Goal: Find specific page/section: Find specific page/section

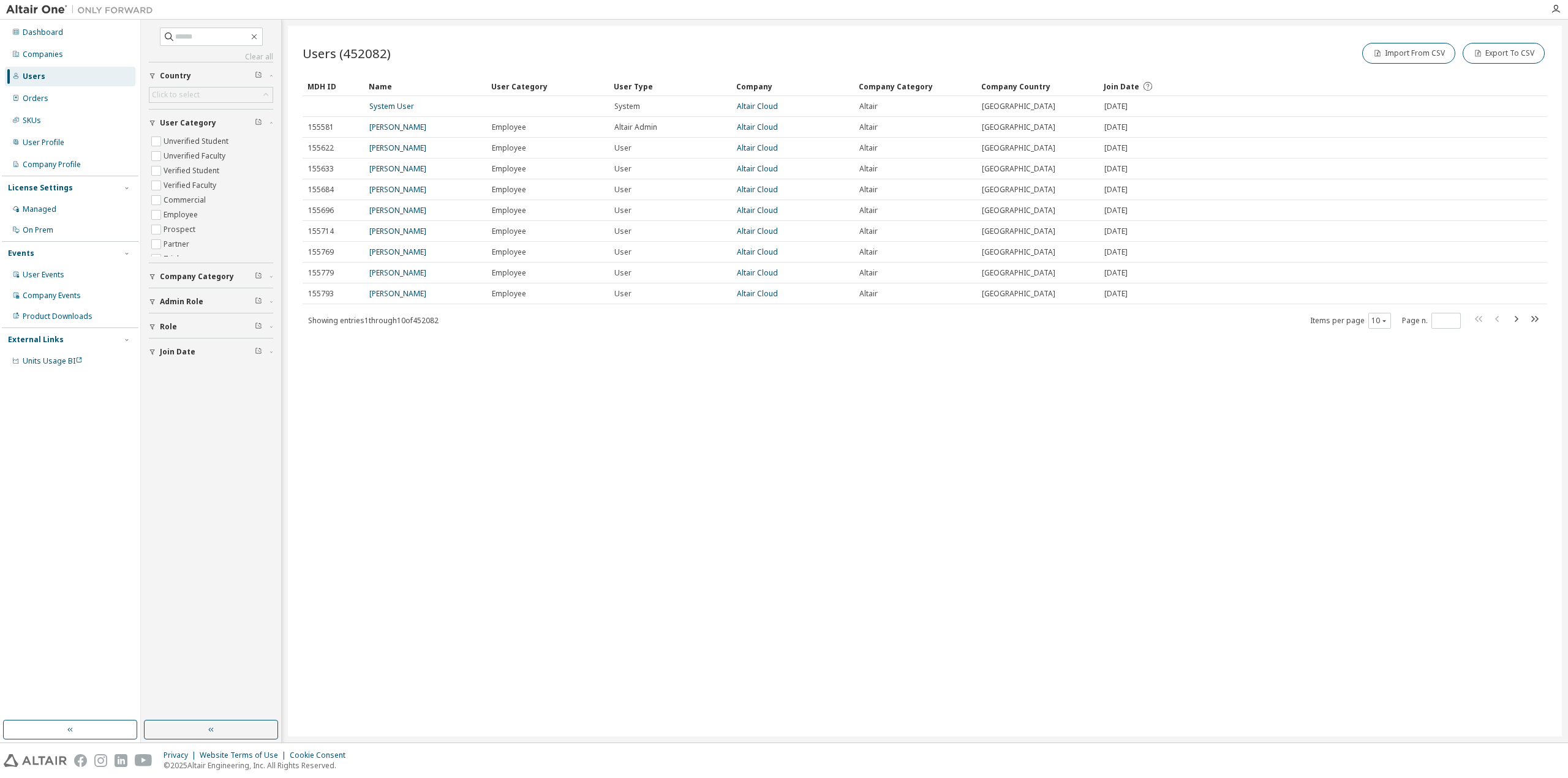
click at [1145, 529] on div "Users (452082) Import From CSV Export To CSV Clear Load Save Save As Field Oper…" at bounding box center [924, 381] width 1274 height 711
click at [231, 48] on div "Clear all Join Date Role Admin Role Company Category User Category Unverified S…" at bounding box center [211, 195] width 124 height 336
click at [227, 30] on span at bounding box center [212, 36] width 103 height 18
click at [231, 36] on input "text" at bounding box center [212, 37] width 73 height 12
click at [214, 37] on input "text" at bounding box center [212, 37] width 73 height 12
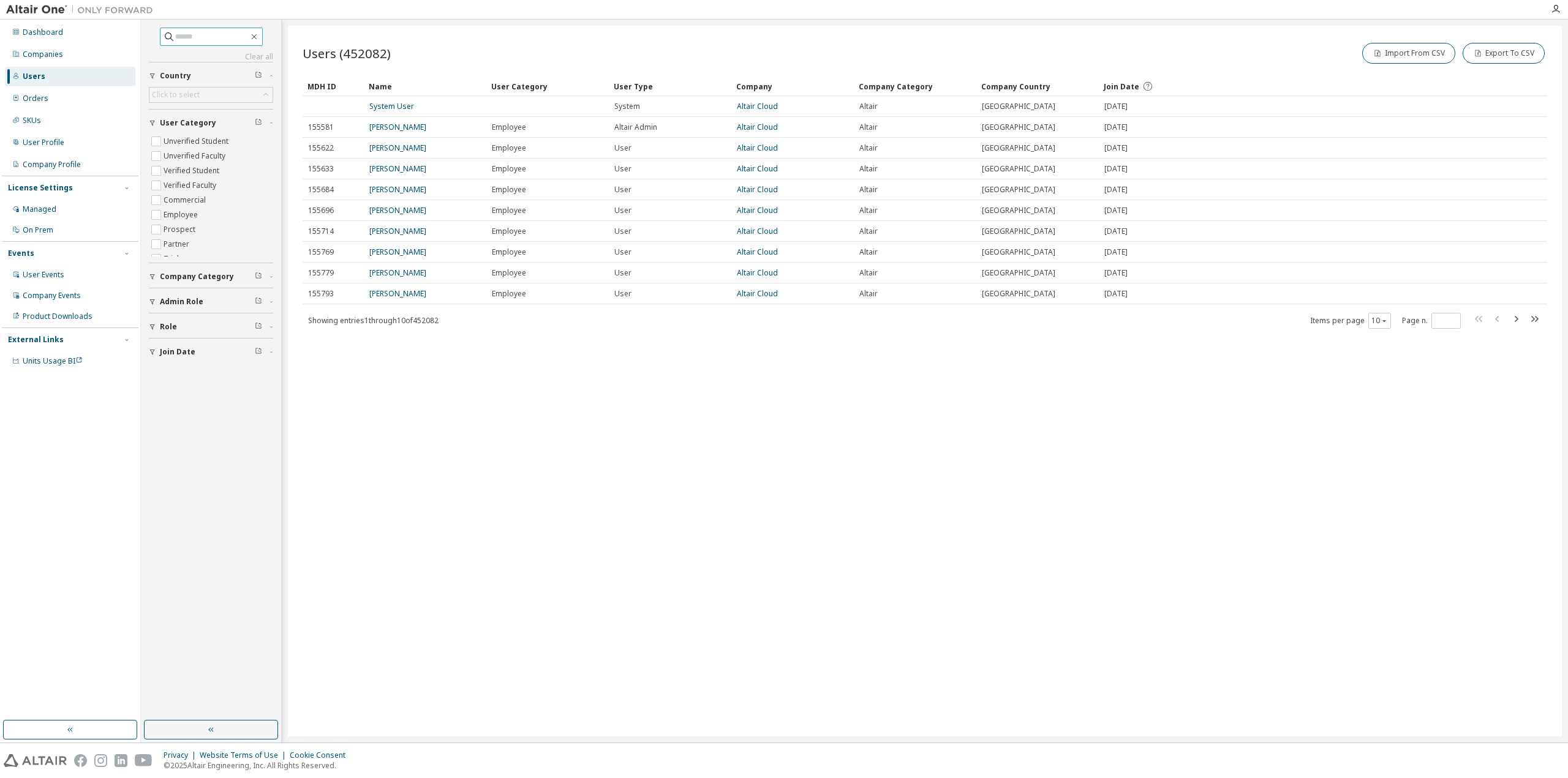
click at [200, 35] on input "text" at bounding box center [212, 37] width 73 height 12
paste input "**********"
type input "**********"
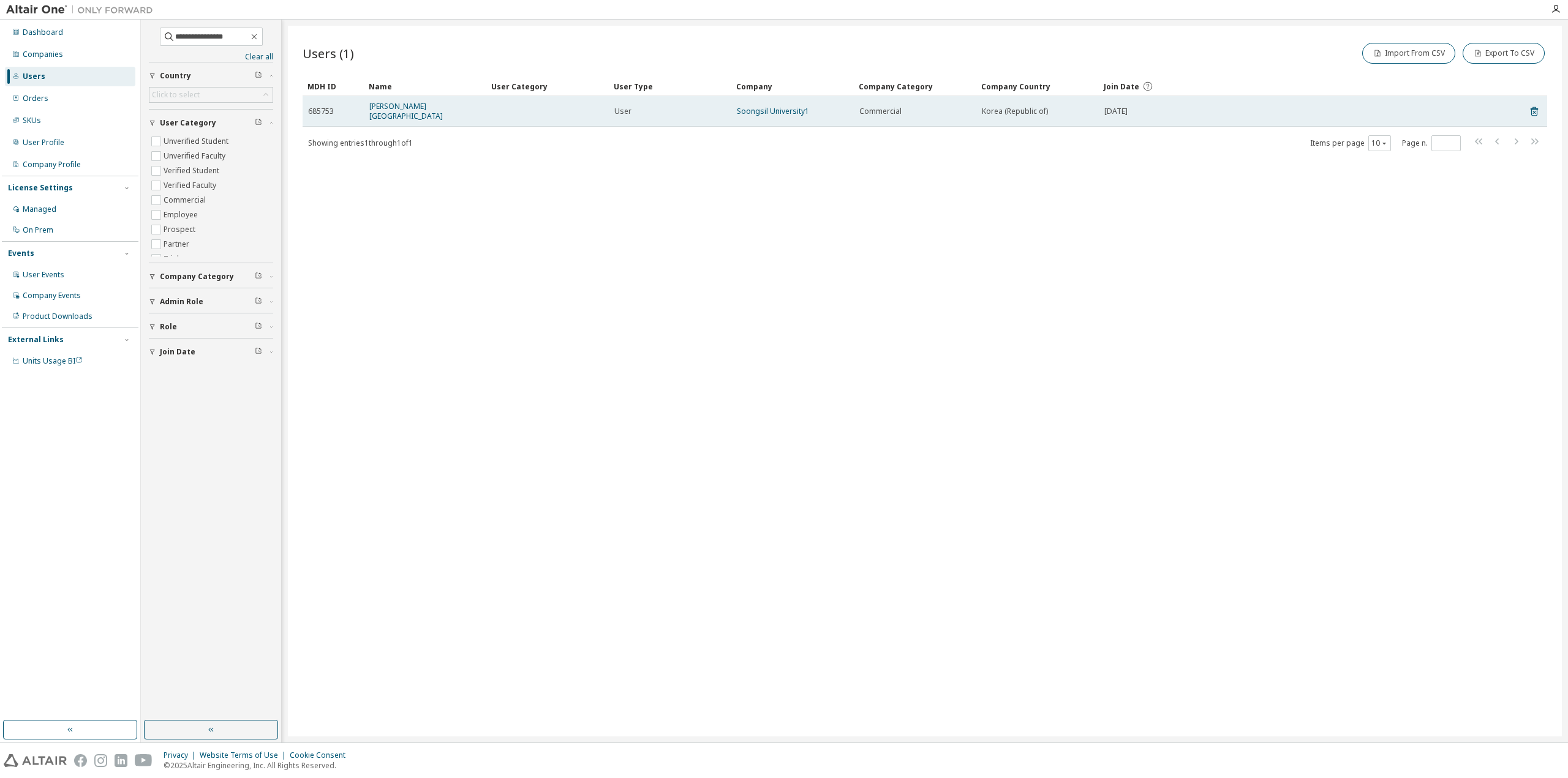
click at [375, 99] on td "Jong Hu Park" at bounding box center [425, 112] width 122 height 31
click at [770, 114] on td "Soongsil University1" at bounding box center [793, 112] width 122 height 31
click at [781, 106] on link "Soongsil University1" at bounding box center [773, 111] width 72 height 10
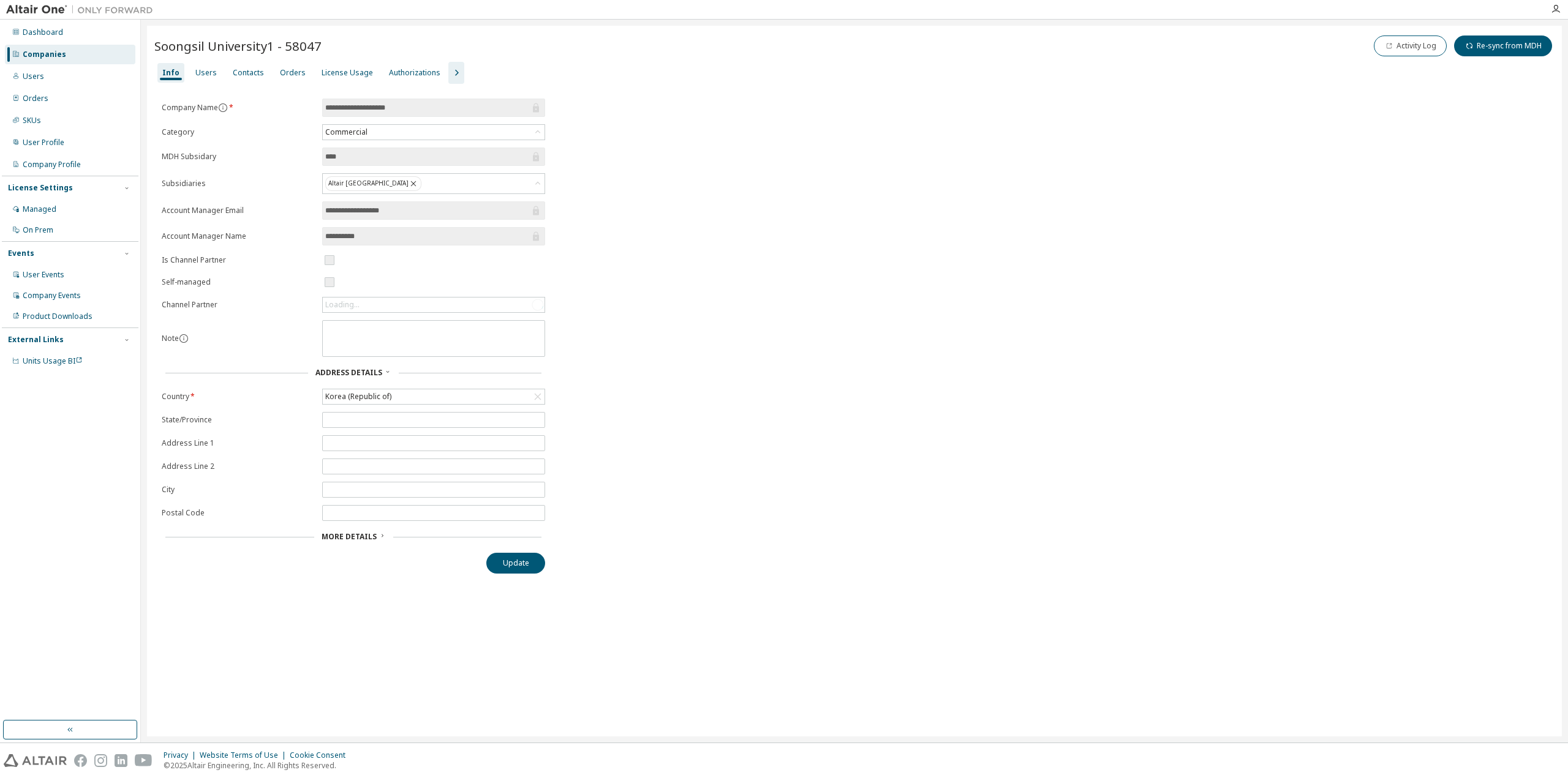
click at [449, 75] on icon "button" at bounding box center [456, 72] width 15 height 15
click at [195, 77] on div "Users" at bounding box center [206, 72] width 22 height 9
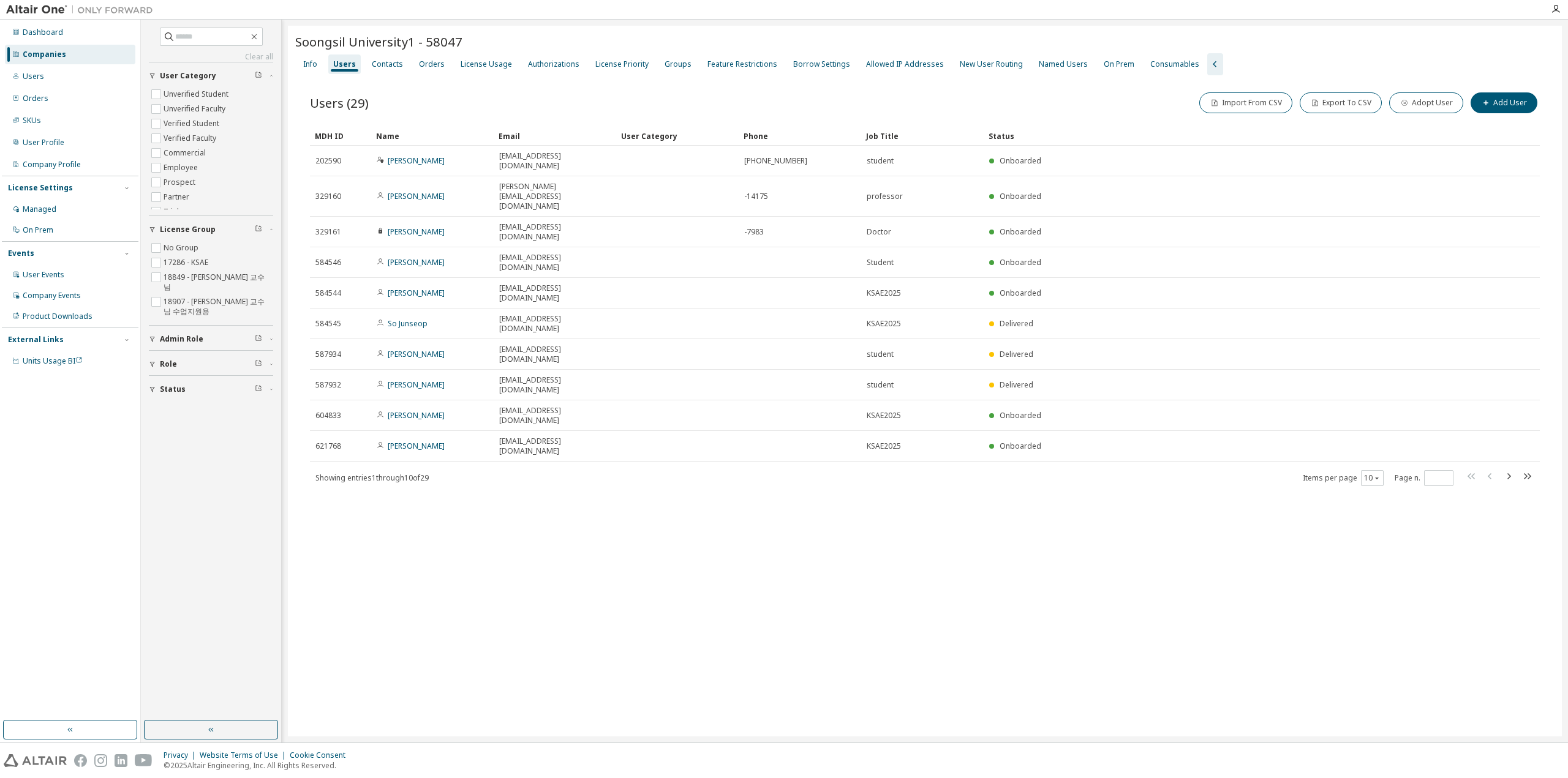
click at [1436, 40] on div at bounding box center [1238, 42] width 629 height 5
drag, startPoint x: 1530, startPoint y: 122, endPoint x: 1395, endPoint y: 86, distance: 139.7
click at [1396, 87] on div "Users (29) Import From CSV Export To CSV Adopt User Add User Clear Load Save Sa…" at bounding box center [924, 297] width 1259 height 443
click at [1424, 51] on div "Soongsil University1 - 58047" at bounding box center [924, 42] width 1259 height 20
drag, startPoint x: 1461, startPoint y: 65, endPoint x: 1514, endPoint y: 108, distance: 68.2
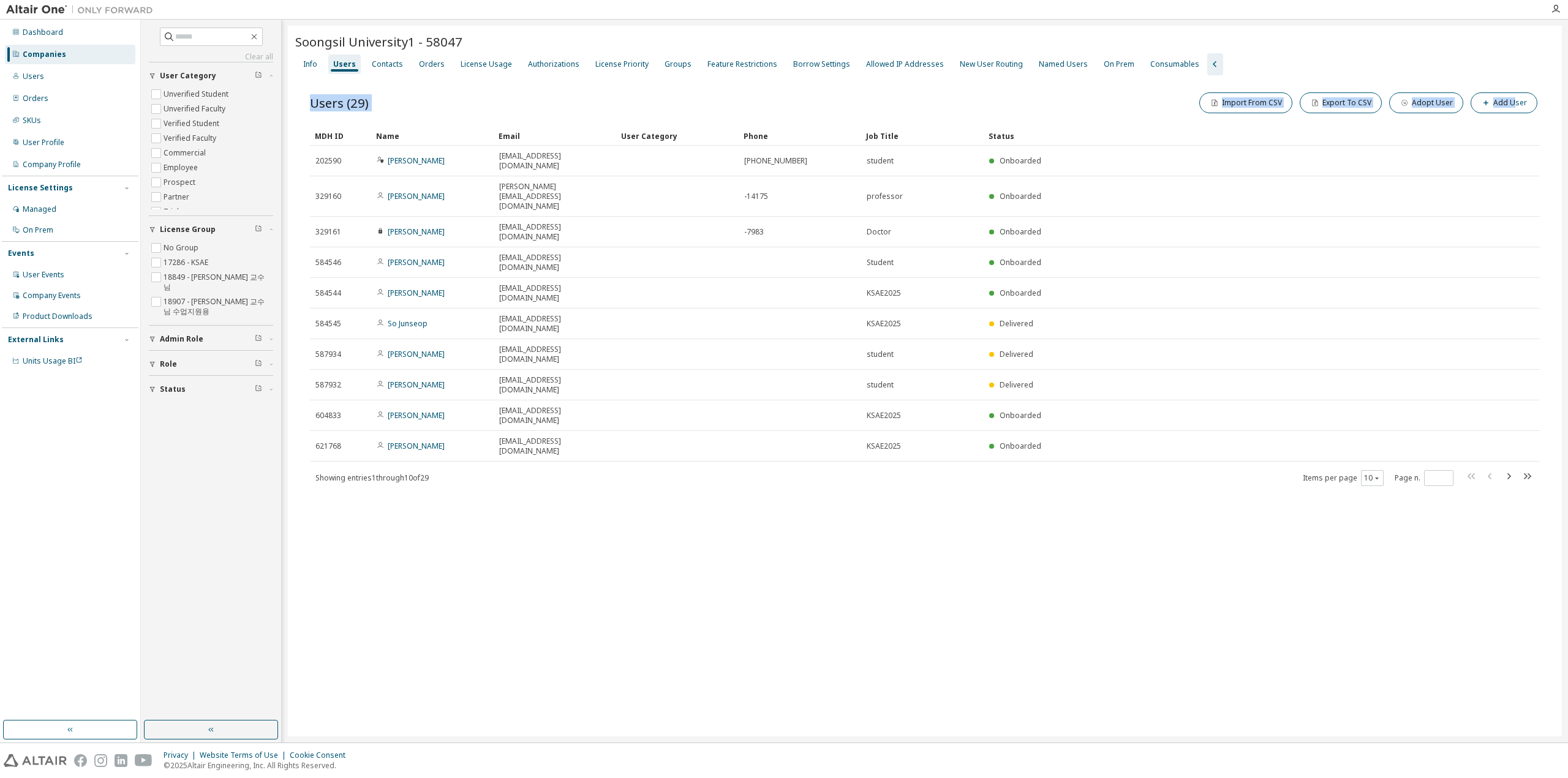
click at [1514, 108] on div "Soongsil University1 - 58047 Clear Load Save Save As Field Operator Value Selec…" at bounding box center [924, 381] width 1274 height 711
click at [1497, 45] on div "Soongsil University1 - 58047" at bounding box center [924, 41] width 1259 height 17
click at [1493, 42] on div at bounding box center [1238, 42] width 629 height 5
drag, startPoint x: 1556, startPoint y: 104, endPoint x: 1532, endPoint y: 105, distance: 24.0
click at [1532, 105] on div "Soongsil University1 - 58047 Clear Load Save Save As Field Operator Value Selec…" at bounding box center [924, 381] width 1274 height 711
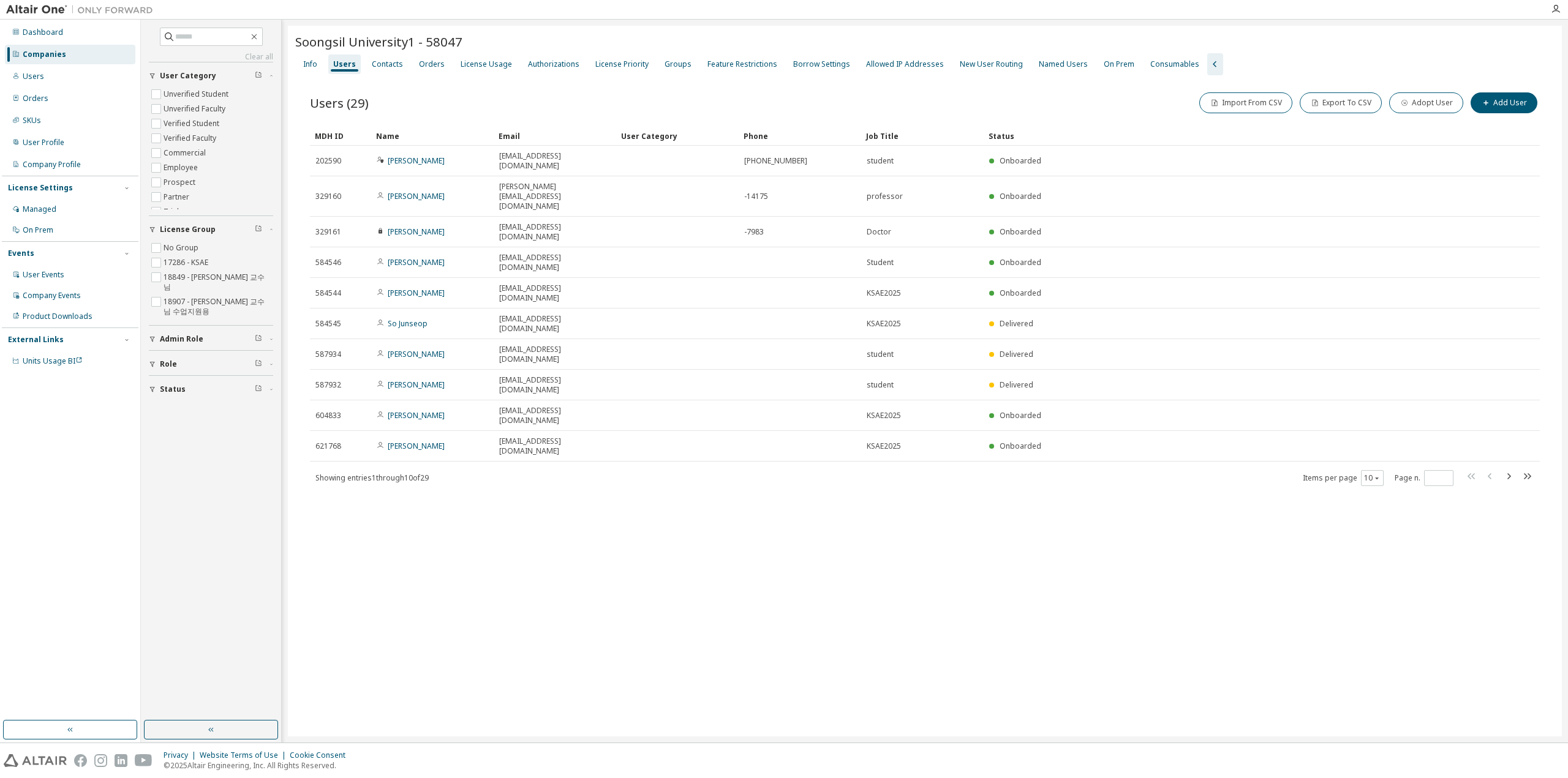
click at [1532, 76] on div "Users (29) Import From CSV Export To CSV Adopt User Add User Clear Load Save Sa…" at bounding box center [924, 297] width 1259 height 443
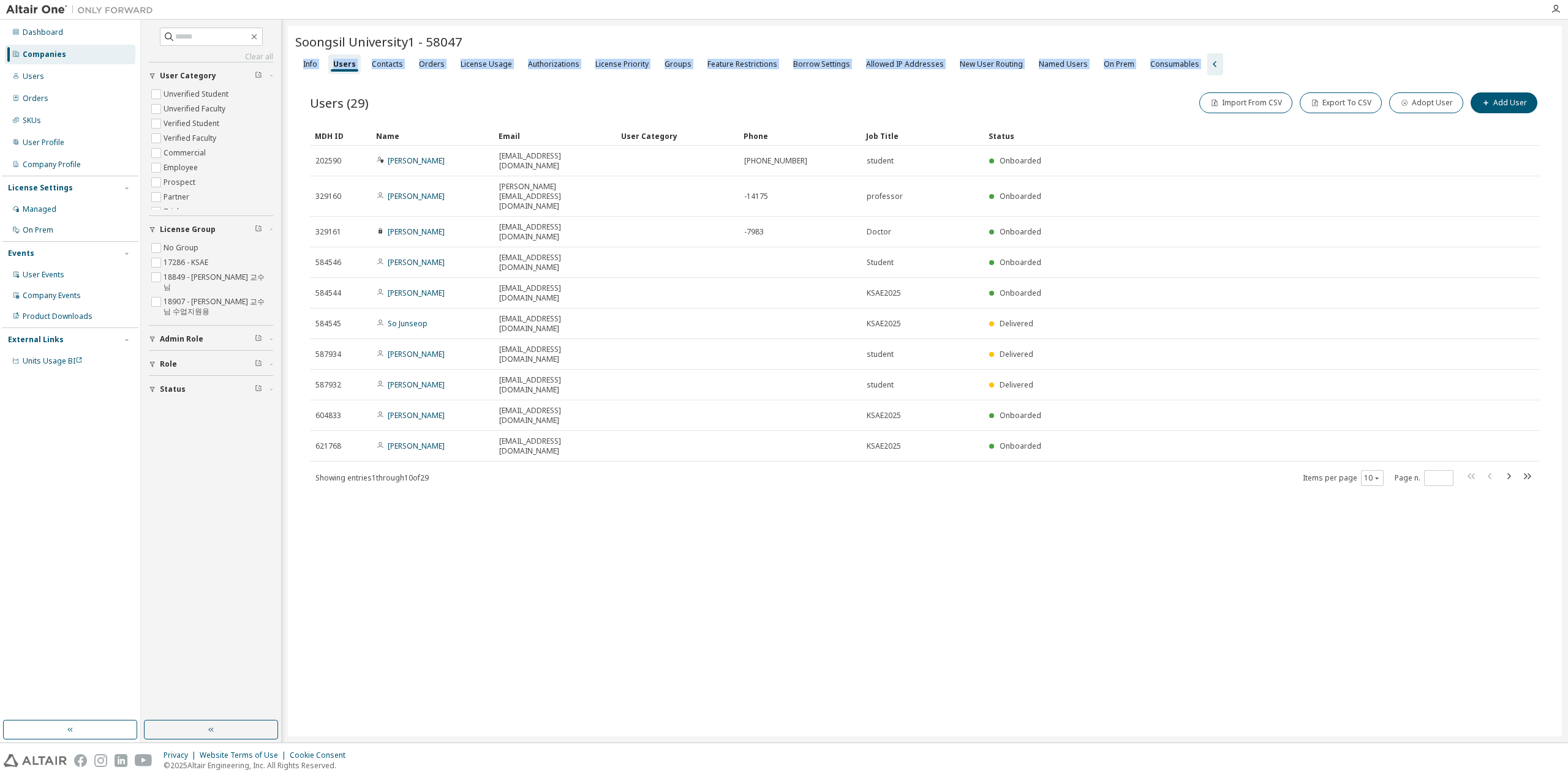
drag, startPoint x: 1545, startPoint y: 42, endPoint x: 1542, endPoint y: 69, distance: 27.2
click at [1542, 69] on div "Soongsil University1 - 58047 Clear Load Save Save As Field Operator Value Selec…" at bounding box center [924, 381] width 1274 height 711
click at [1207, 59] on icon "button" at bounding box center [1214, 64] width 15 height 15
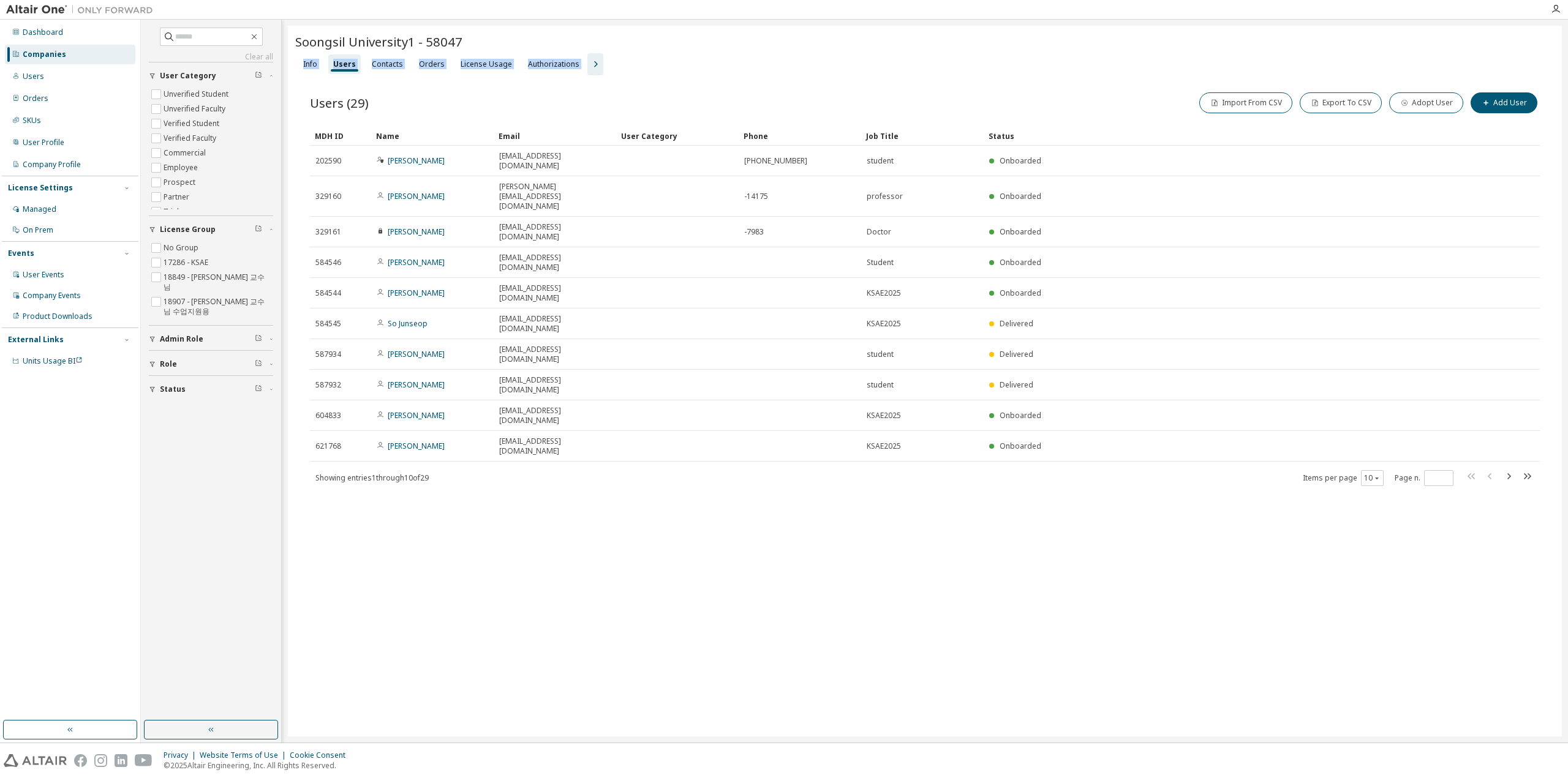
click at [588, 68] on icon "button" at bounding box center [595, 64] width 15 height 15
click at [574, 90] on div "Users (29) Import From CSV Export To CSV Adopt User Add User" at bounding box center [924, 103] width 1230 height 26
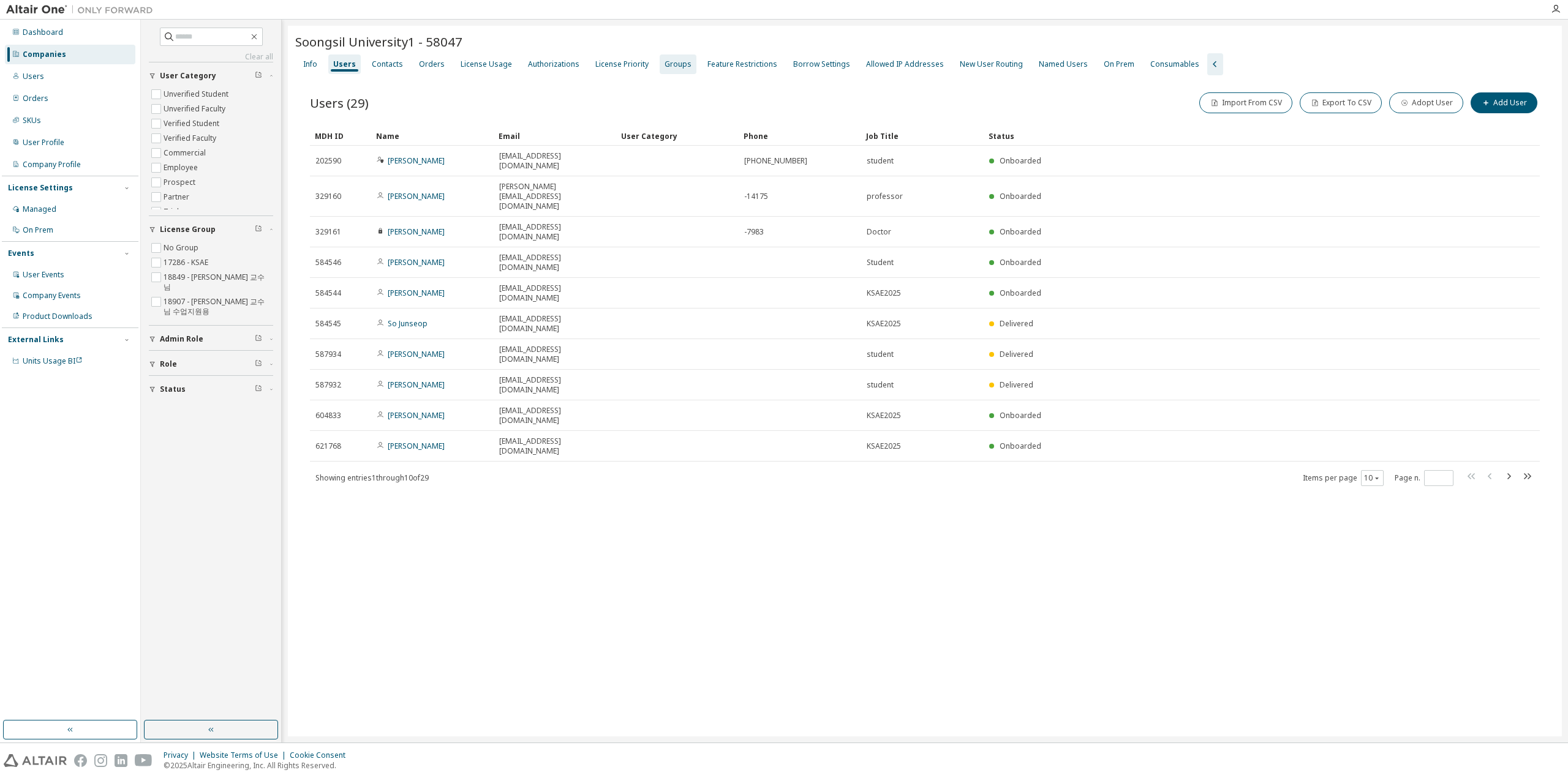
click at [672, 56] on div "Groups" at bounding box center [677, 64] width 37 height 20
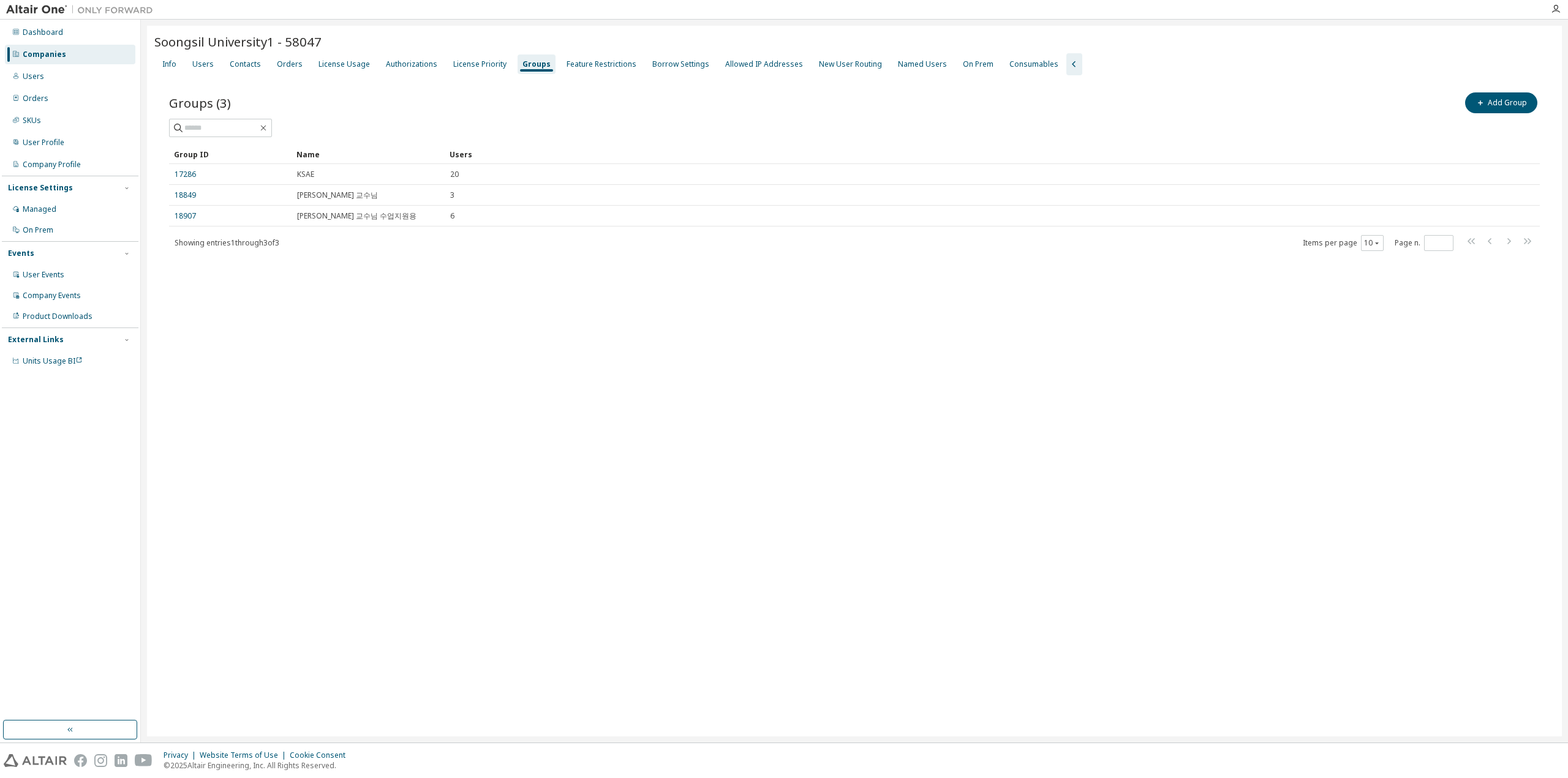
click at [625, 439] on div "Soongsil University1 - 58047 Clear Load Save Save As Field Operator Value Selec…" at bounding box center [855, 381] width 1415 height 711
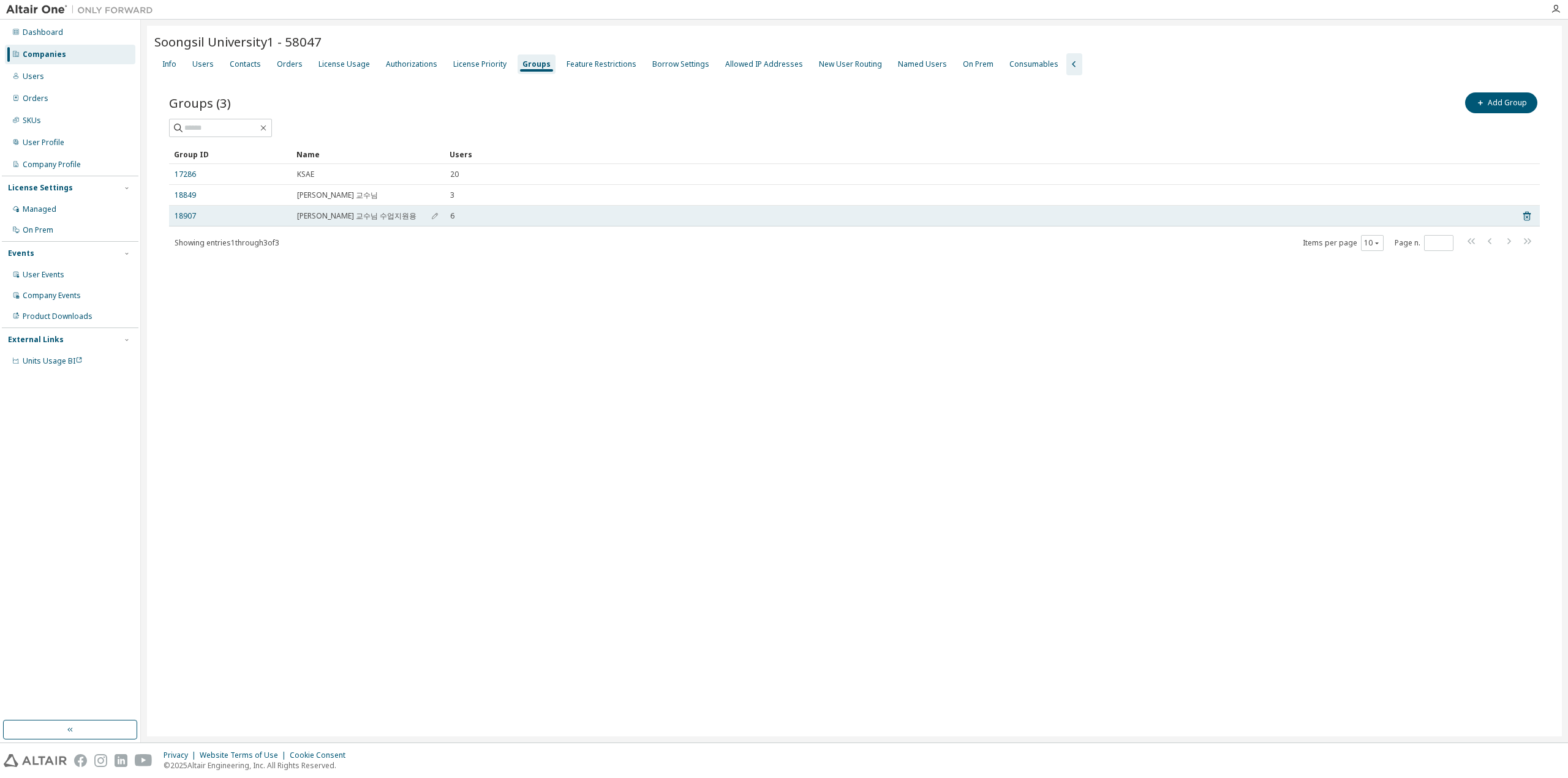
click at [449, 215] on td "6" at bounding box center [978, 216] width 1065 height 21
click at [185, 218] on link "18907" at bounding box center [185, 215] width 22 height 9
